Goal: Task Accomplishment & Management: Use online tool/utility

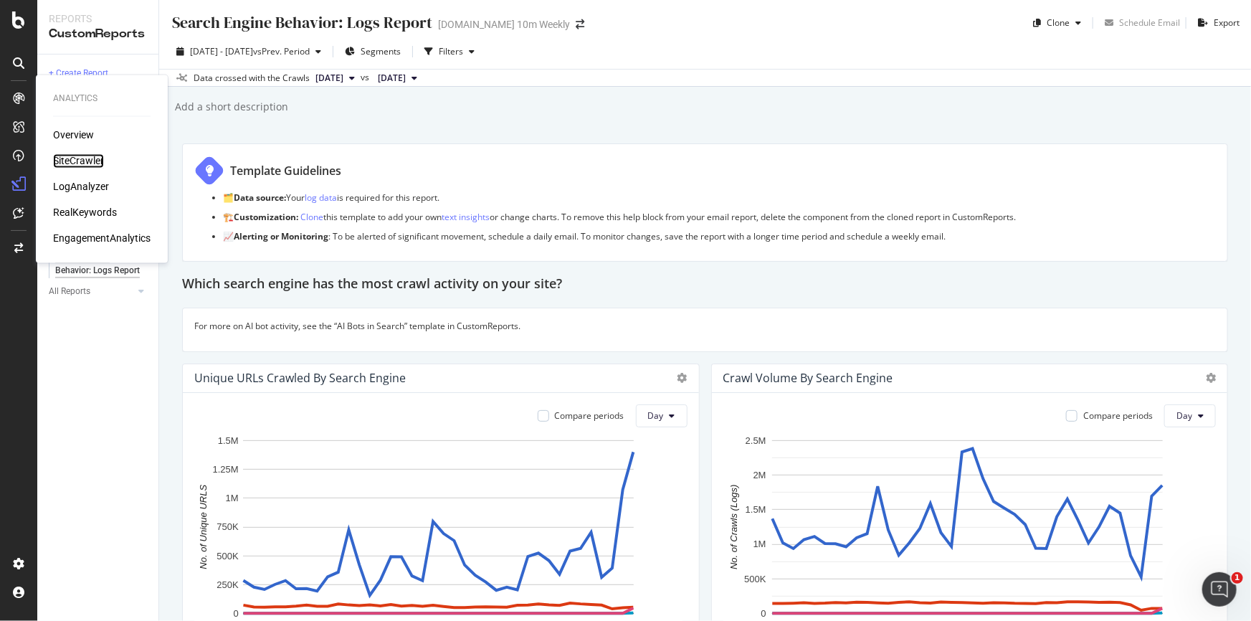
click at [67, 163] on div "SiteCrawler" at bounding box center [78, 161] width 51 height 14
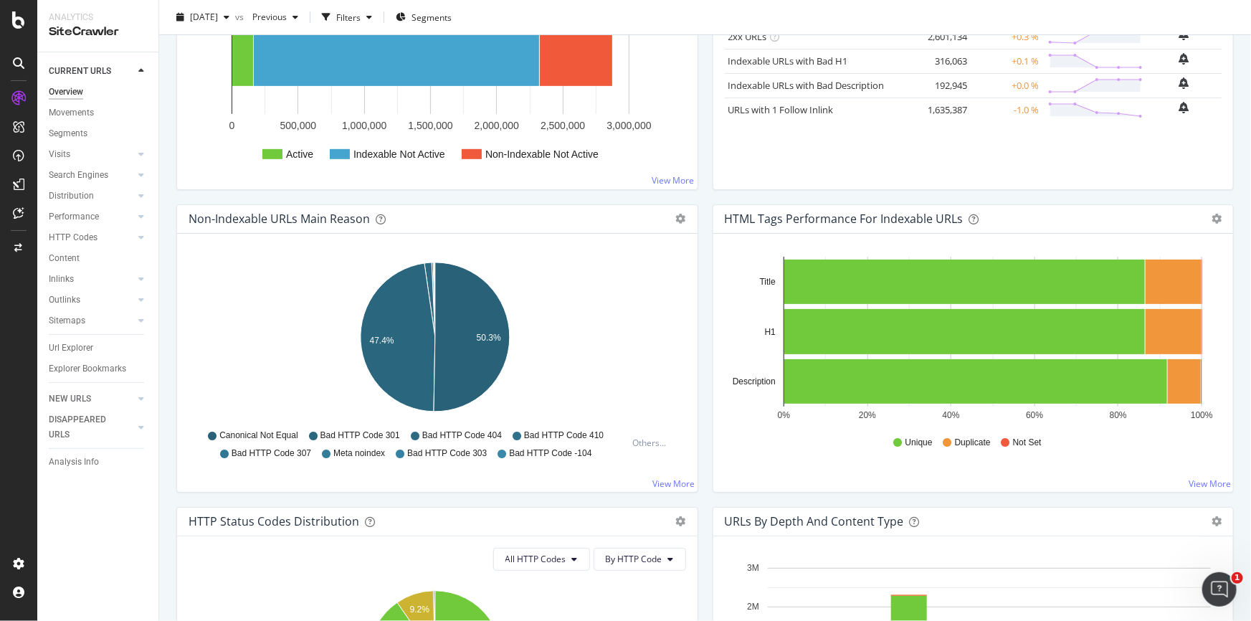
scroll to position [325, 0]
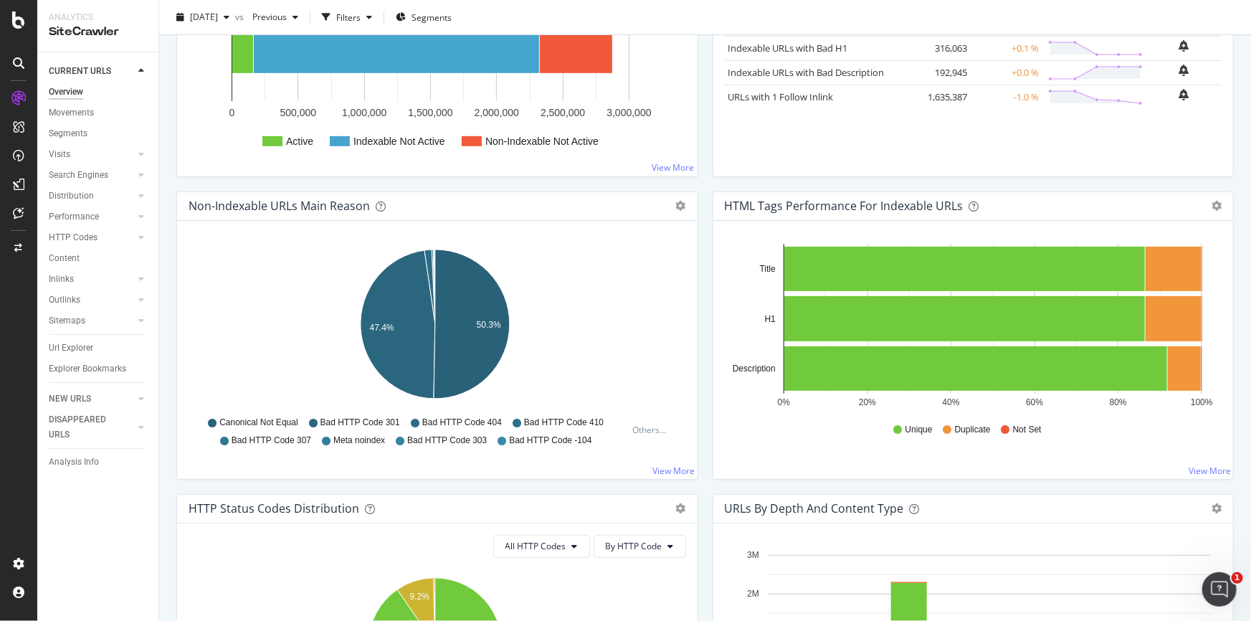
click at [1018, 426] on span "Not Set" at bounding box center [1027, 430] width 29 height 12
click at [1001, 427] on icon at bounding box center [1005, 429] width 9 height 9
click at [90, 346] on div "Url Explorer" at bounding box center [71, 348] width 44 height 15
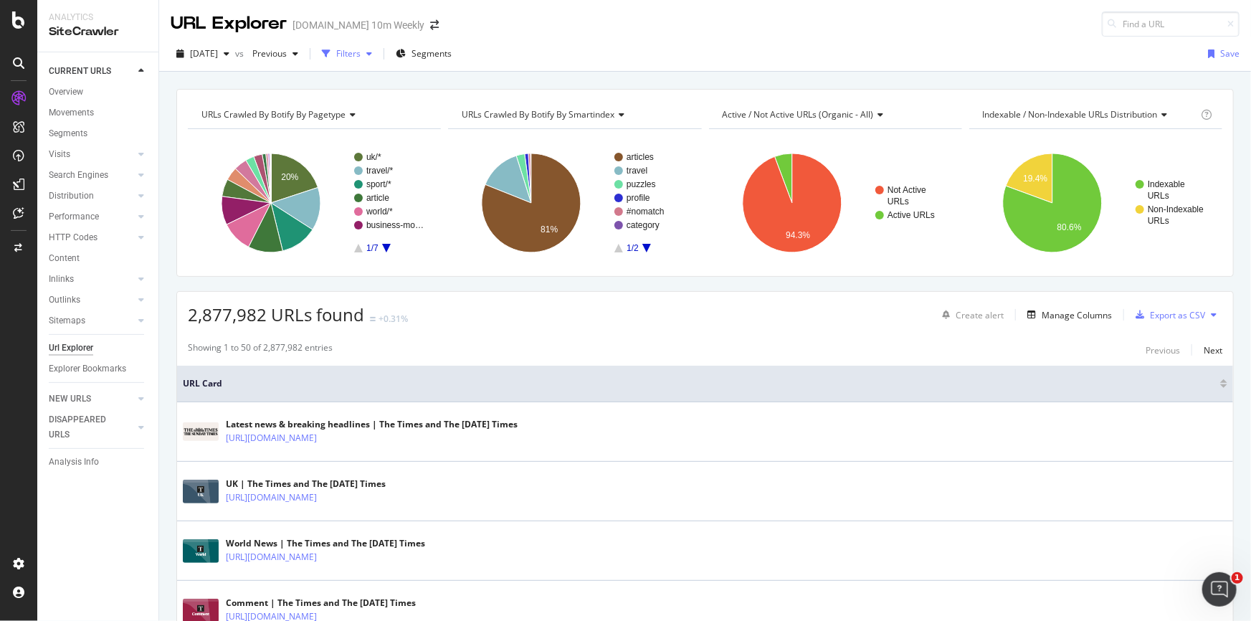
click at [361, 52] on div "Filters" at bounding box center [348, 53] width 24 height 12
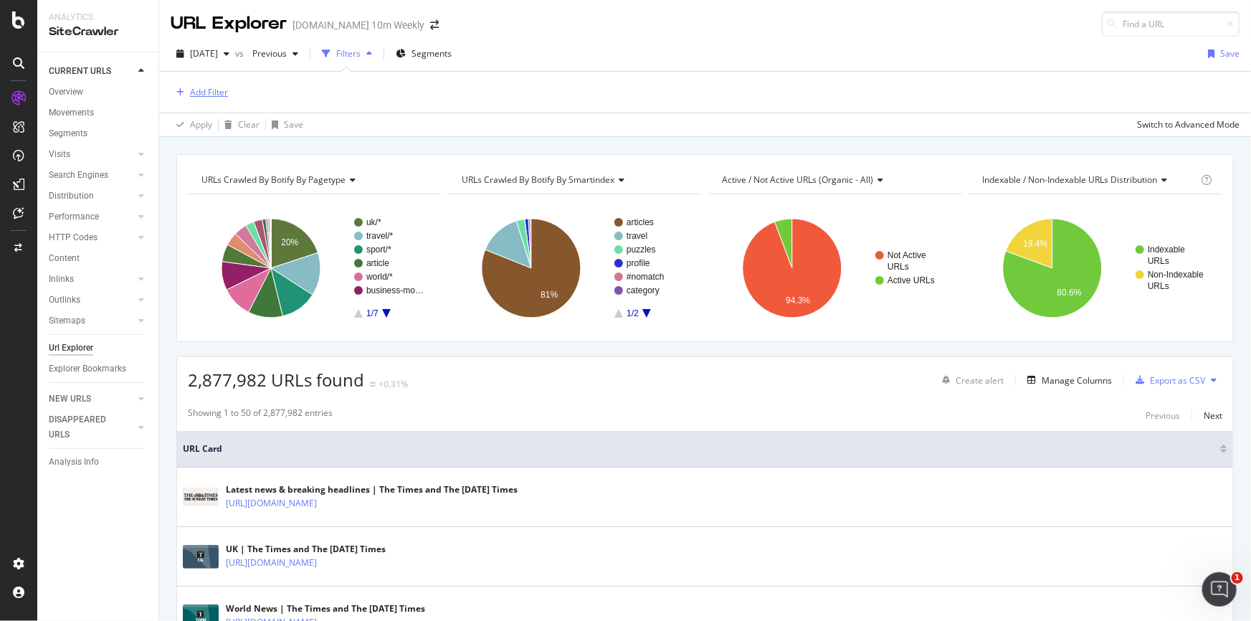
click at [202, 93] on div "Add Filter" at bounding box center [209, 92] width 38 height 12
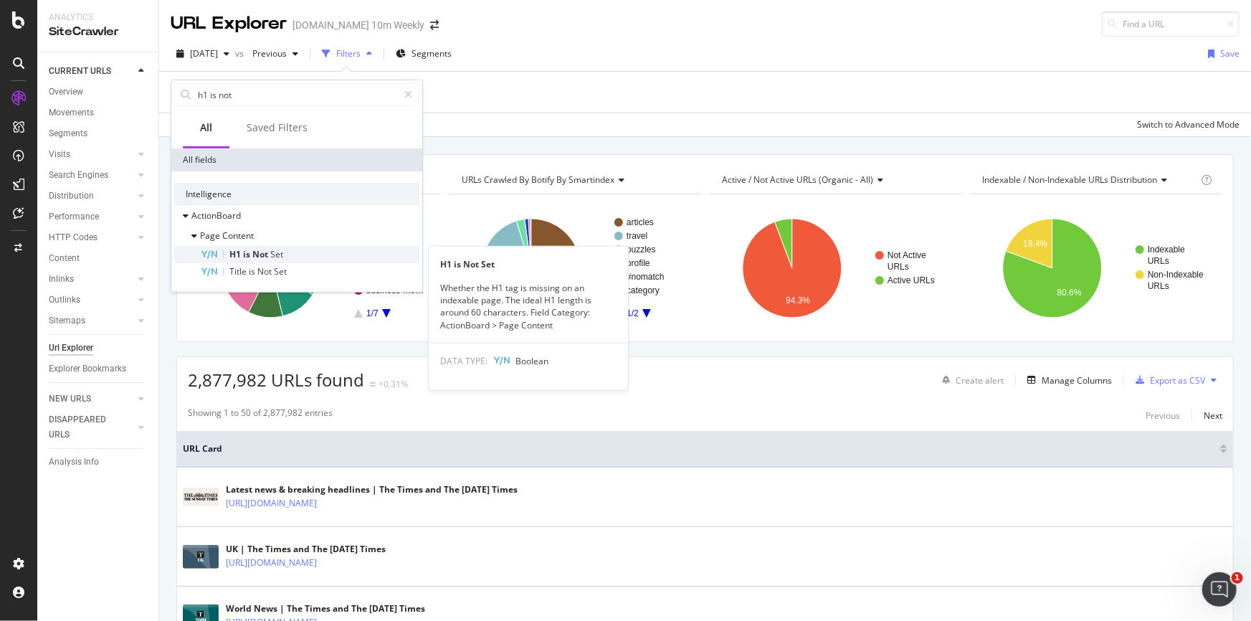
type input "h1 is not"
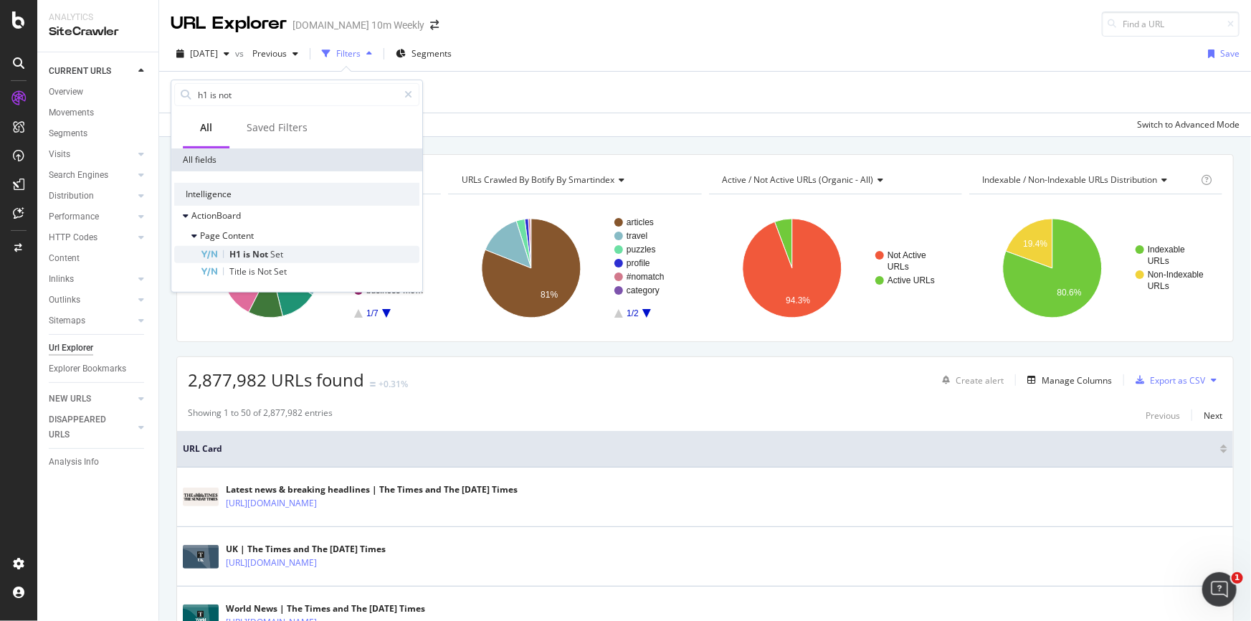
click at [300, 260] on div "H1 is Not Set" at bounding box center [309, 254] width 219 height 17
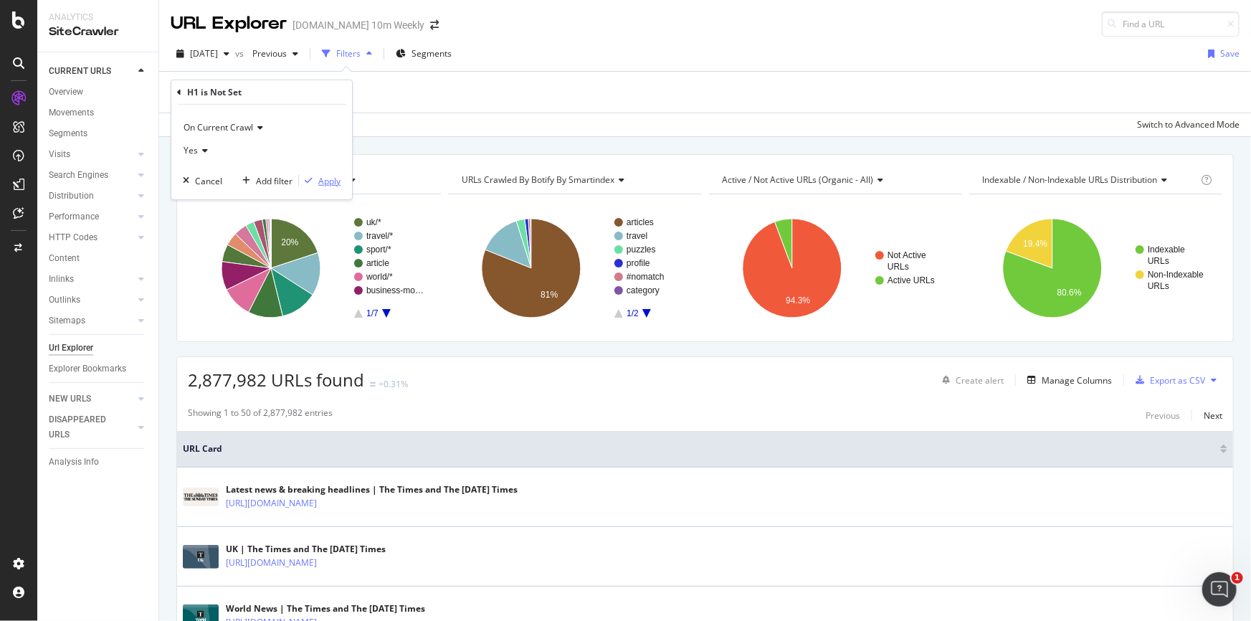
click at [330, 181] on div "Apply" at bounding box center [329, 180] width 22 height 12
